Goal: Book appointment/travel/reservation

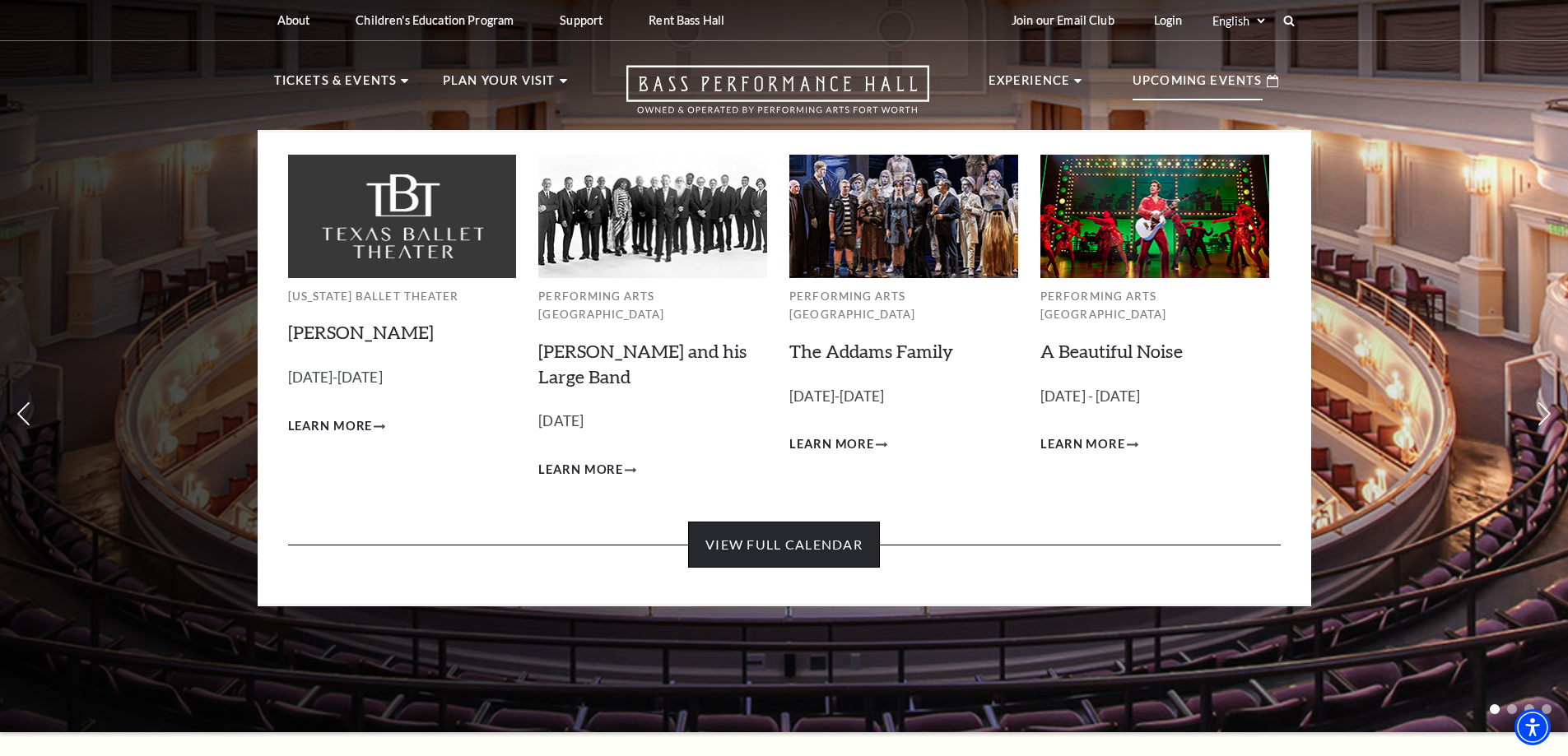
click at [807, 544] on link "View Full Calendar" at bounding box center [784, 544] width 191 height 46
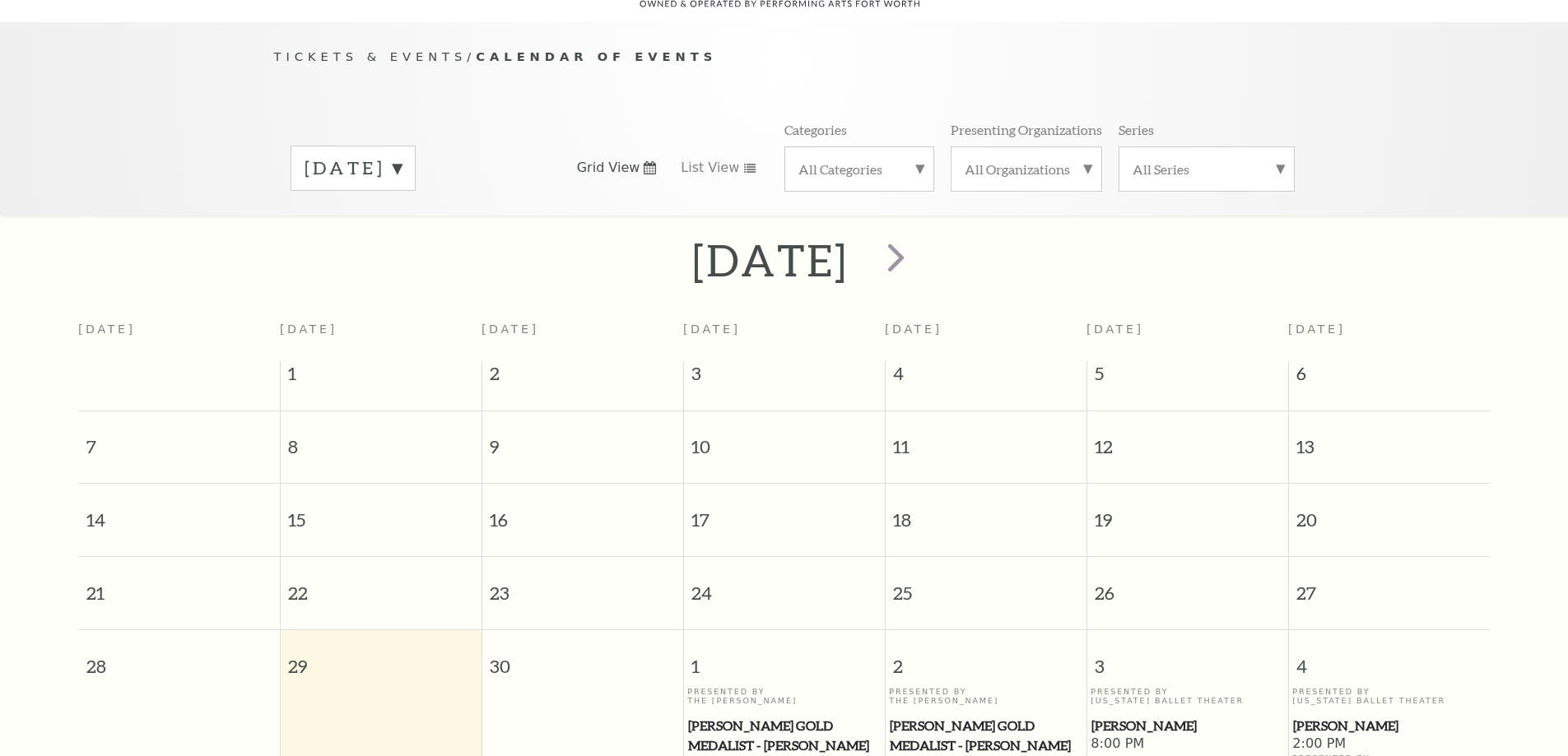
scroll to position [145, 0]
click at [920, 236] on span "next" at bounding box center [896, 255] width 47 height 47
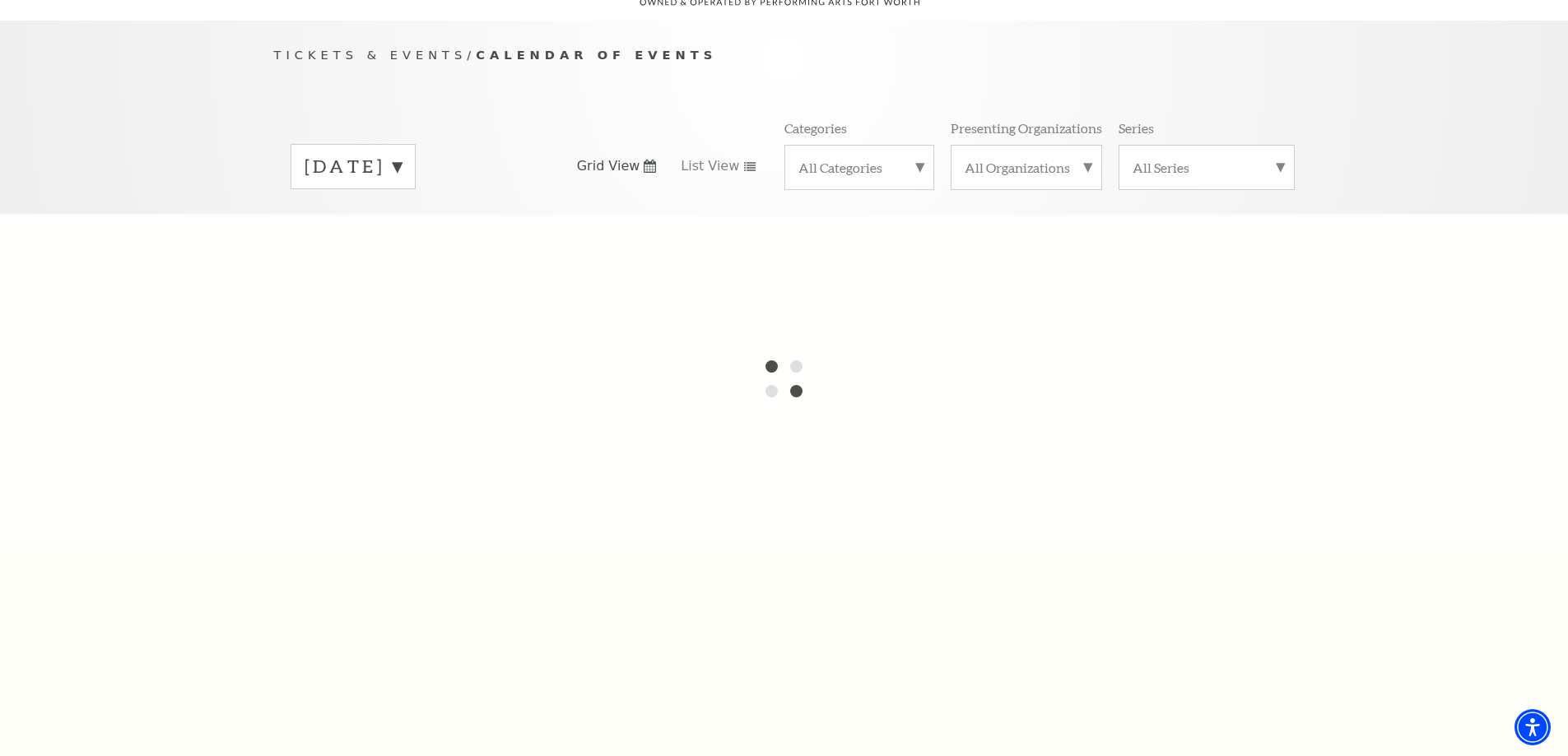
click at [416, 162] on div "[DATE]" at bounding box center [353, 166] width 125 height 45
click at [420, 289] on div at bounding box center [784, 378] width 1568 height 329
click at [274, 144] on div "[DATE] [DATE] [DATE] [DATE] [DATE] [DATE] [DATE] [DATE] [DATE] [DATE] [DATE] [D…" at bounding box center [412, 166] width 276 height 44
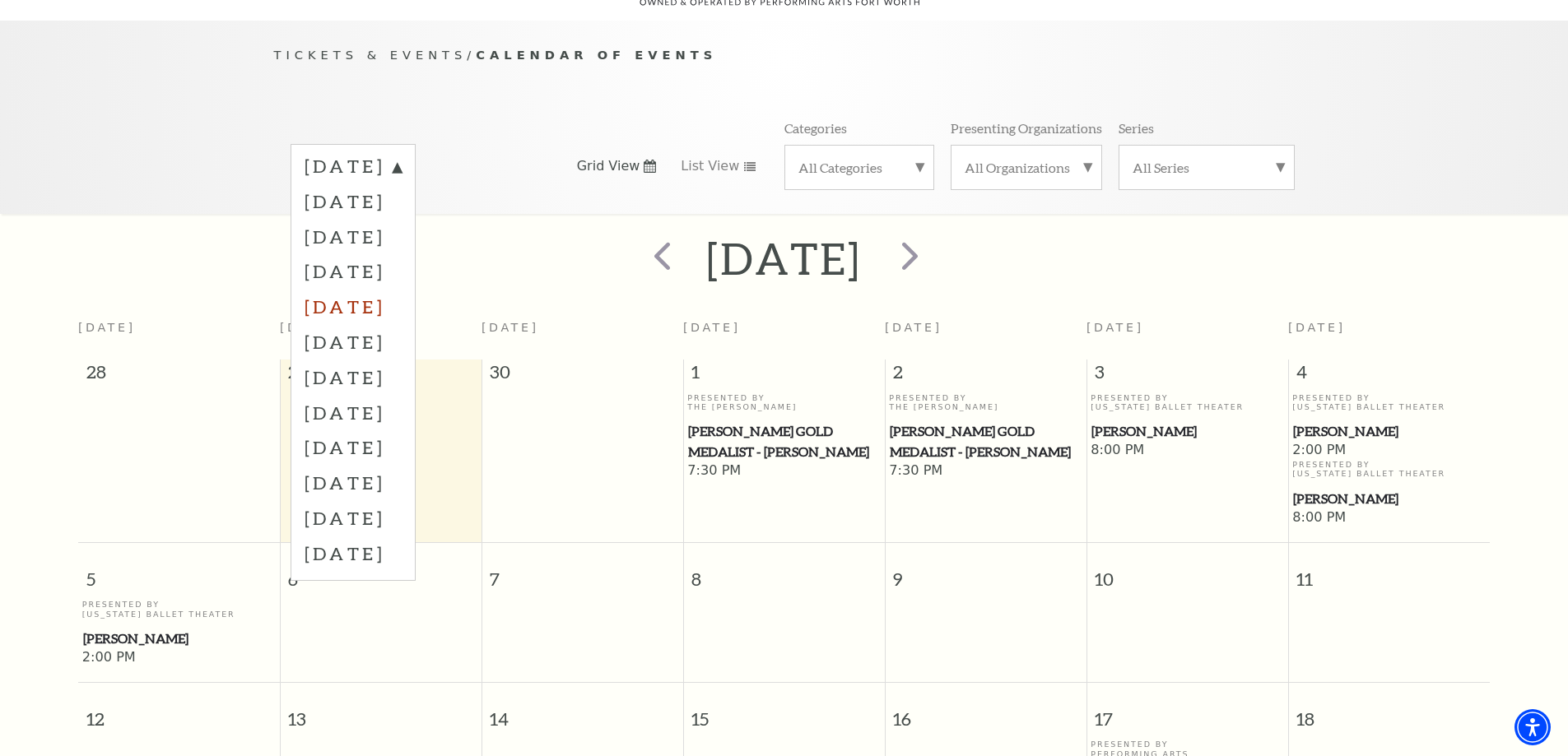
click at [396, 289] on label "[DATE]" at bounding box center [353, 307] width 97 height 36
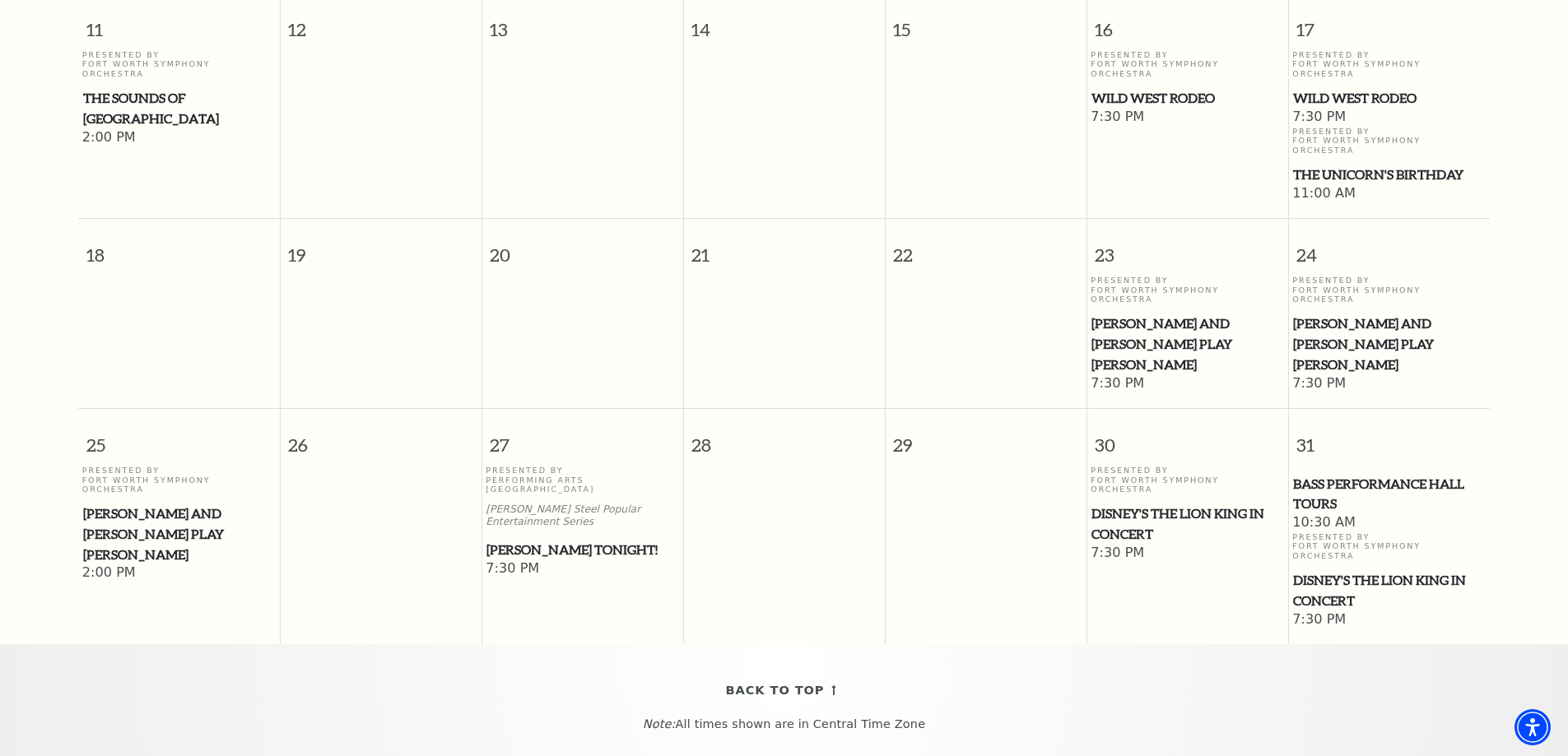
scroll to position [886, 0]
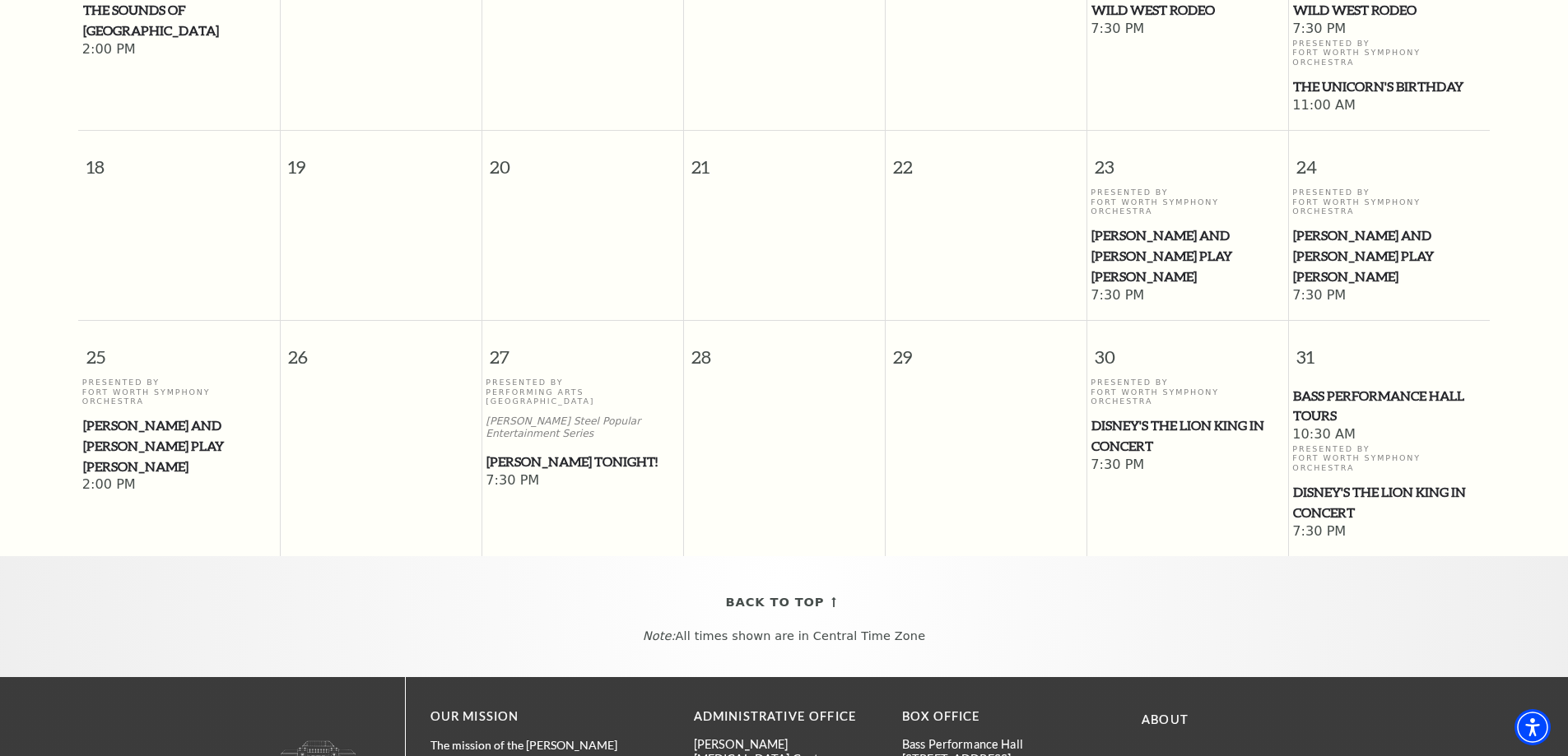
click at [1338, 492] on span "Disney's The Lion King in Concert" at bounding box center [1388, 502] width 191 height 40
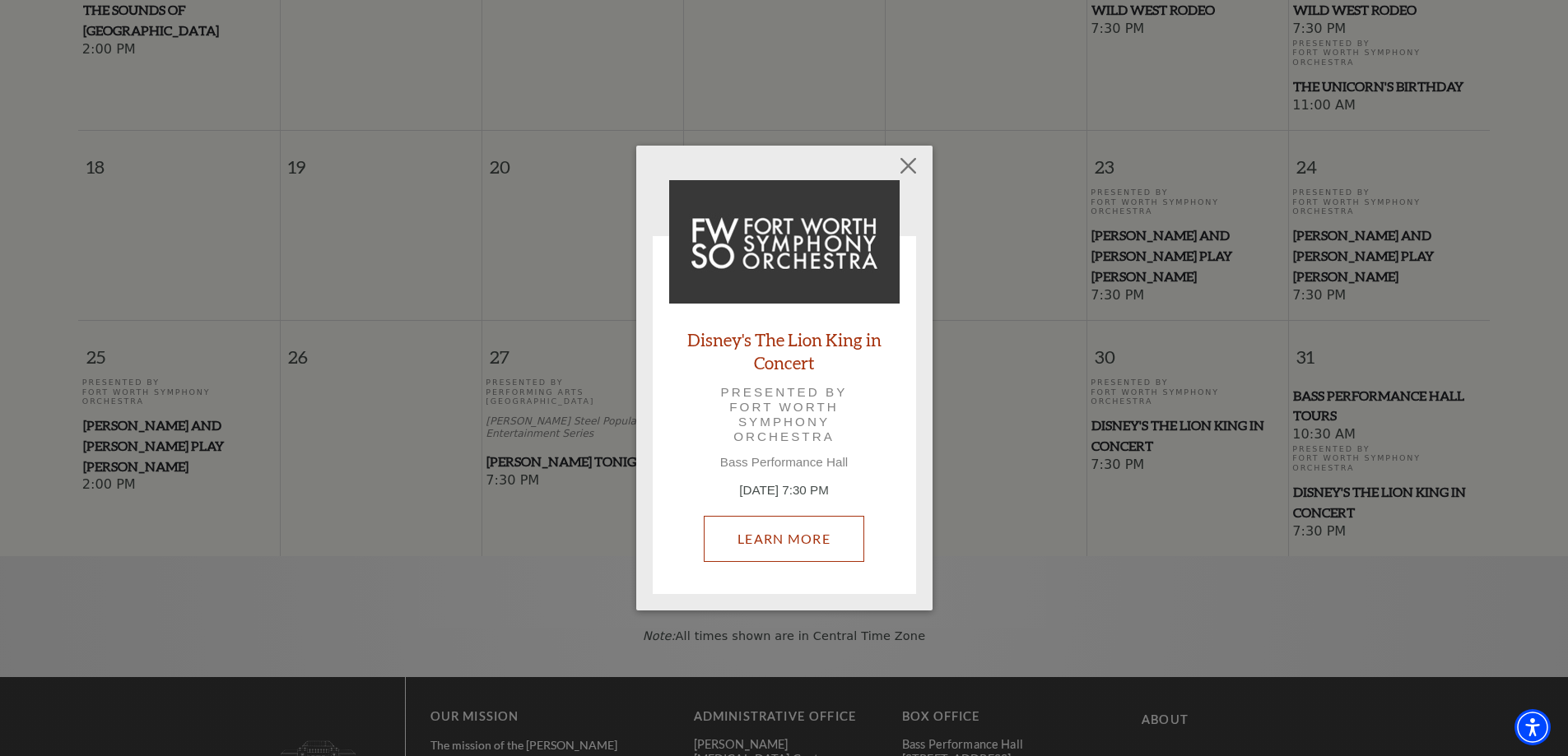
click at [806, 528] on link "Learn More" at bounding box center [784, 539] width 161 height 46
